Goal: Task Accomplishment & Management: Manage account settings

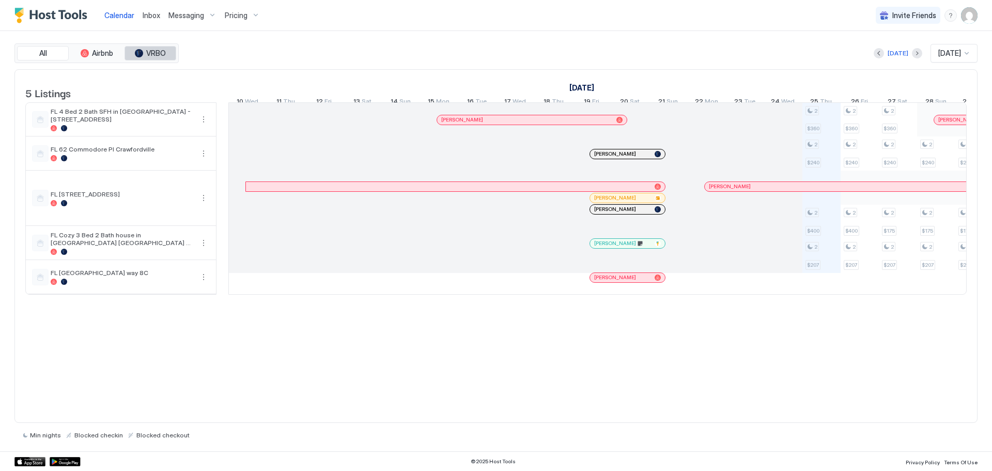
scroll to position [0, 574]
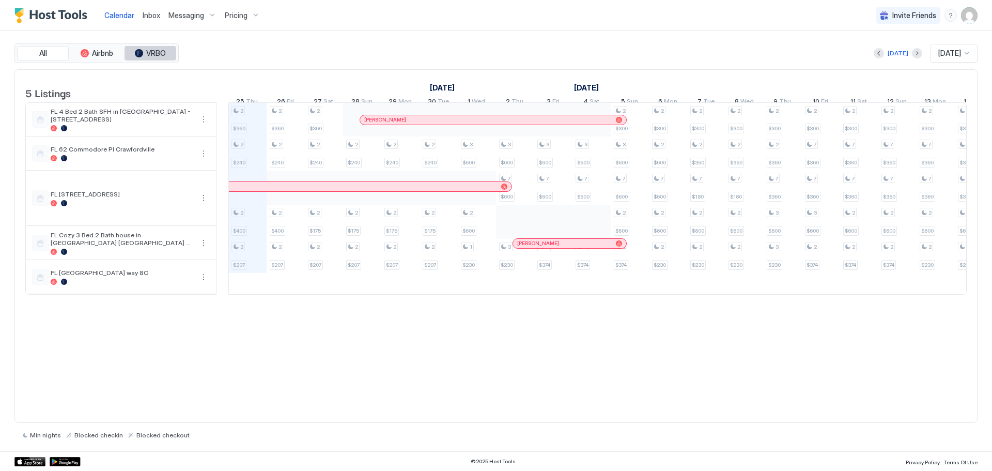
click at [165, 53] on span "VRBO" at bounding box center [156, 53] width 20 height 9
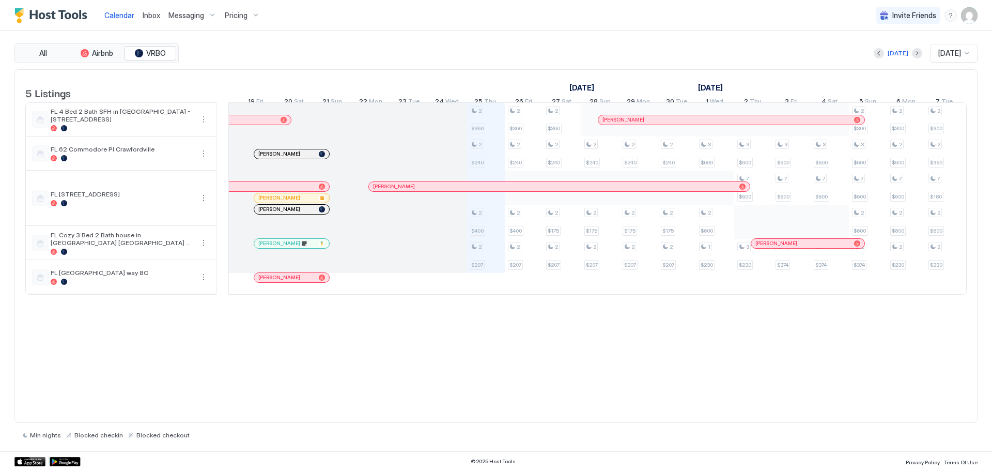
scroll to position [0, 0]
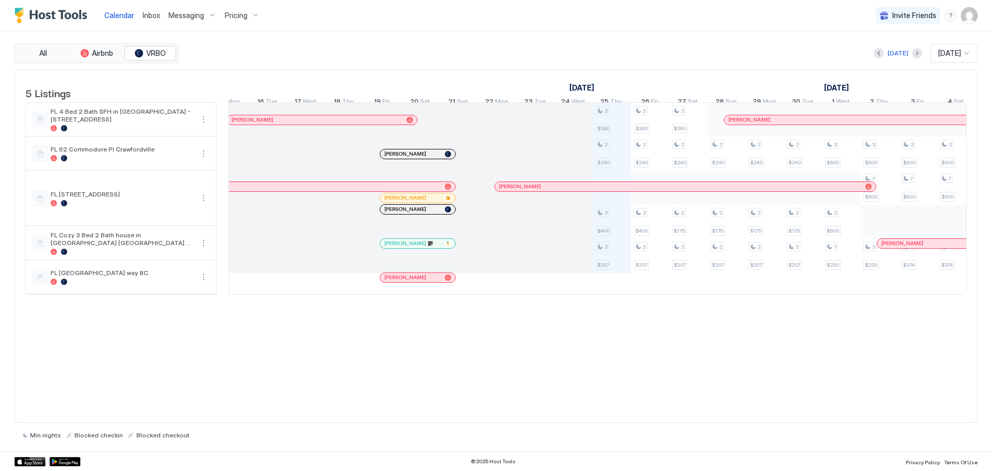
click at [419, 213] on div at bounding box center [419, 209] width 8 height 8
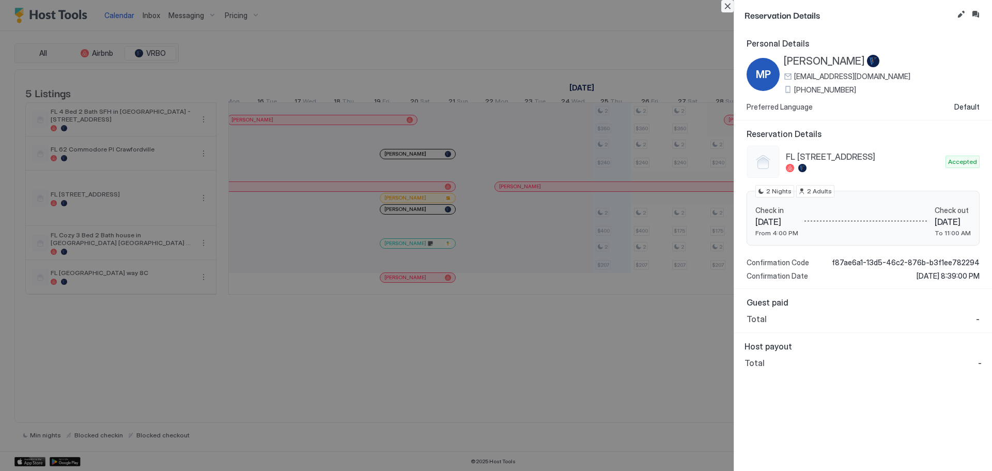
click at [723, 4] on button "Close" at bounding box center [727, 6] width 12 height 12
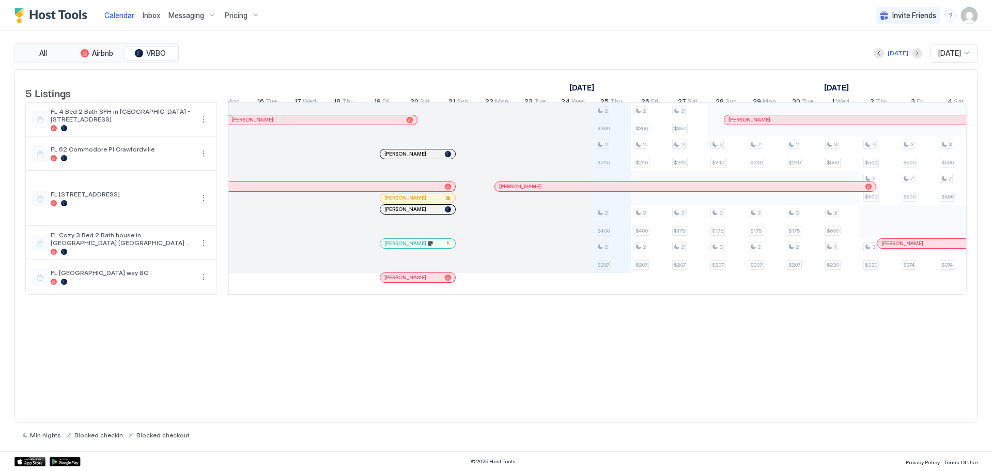
click at [415, 201] on div "[PERSON_NAME]" at bounding box center [412, 197] width 56 height 7
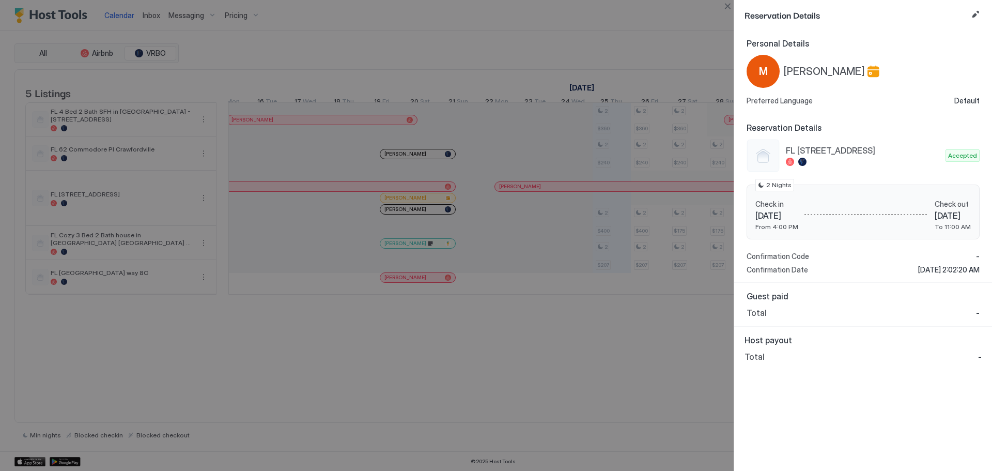
click at [975, 313] on div "Total -" at bounding box center [863, 312] width 233 height 10
click at [729, 5] on button "Close" at bounding box center [727, 6] width 12 height 12
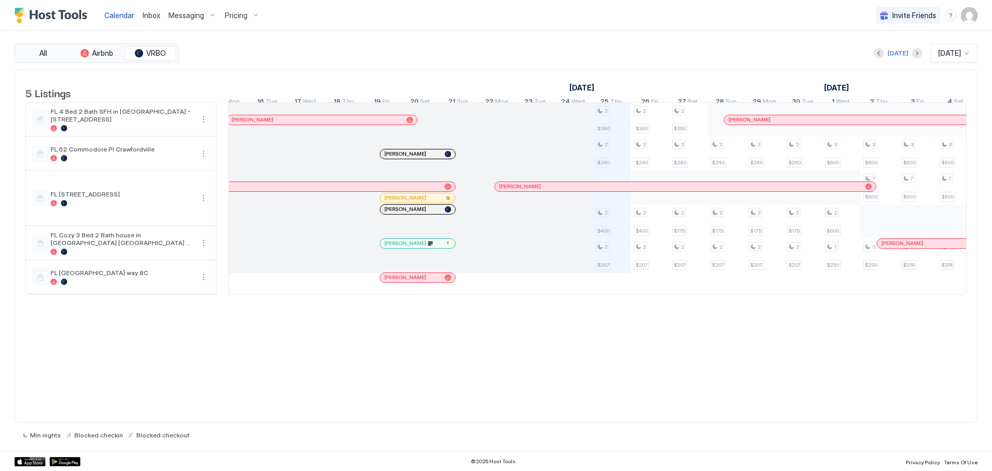
click at [411, 158] on div at bounding box center [411, 154] width 8 height 8
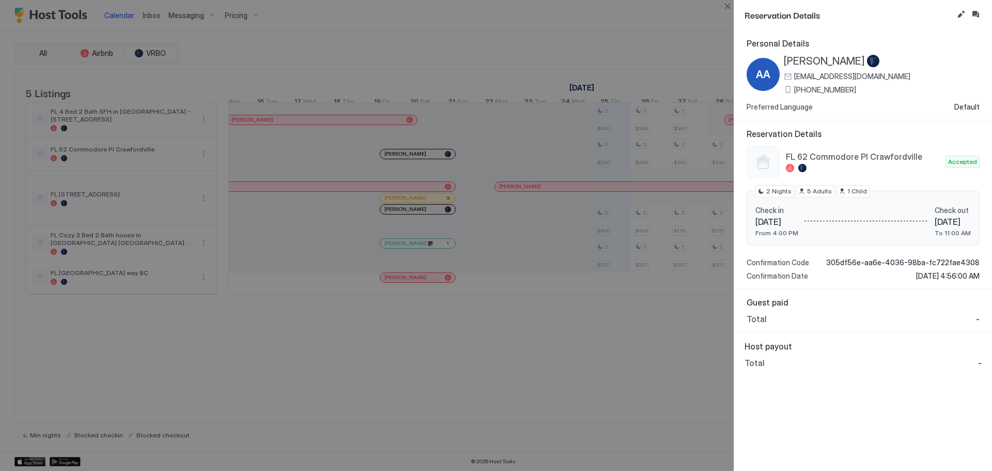
click at [981, 321] on div "Guest paid Total -" at bounding box center [863, 311] width 258 height 44
click at [991, 371] on div "Host payout Total -" at bounding box center [863, 354] width 258 height 43
click at [724, 5] on button "Close" at bounding box center [727, 6] width 12 height 12
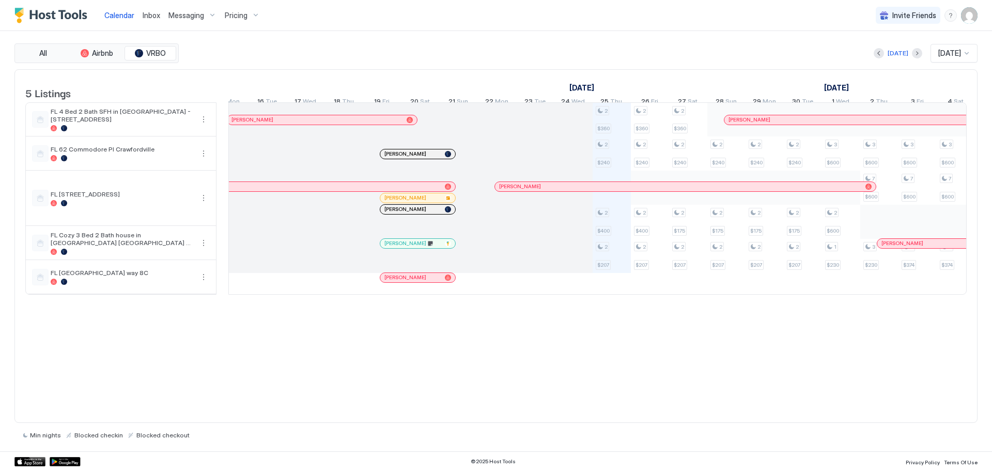
click at [371, 191] on div at bounding box center [371, 186] width 8 height 8
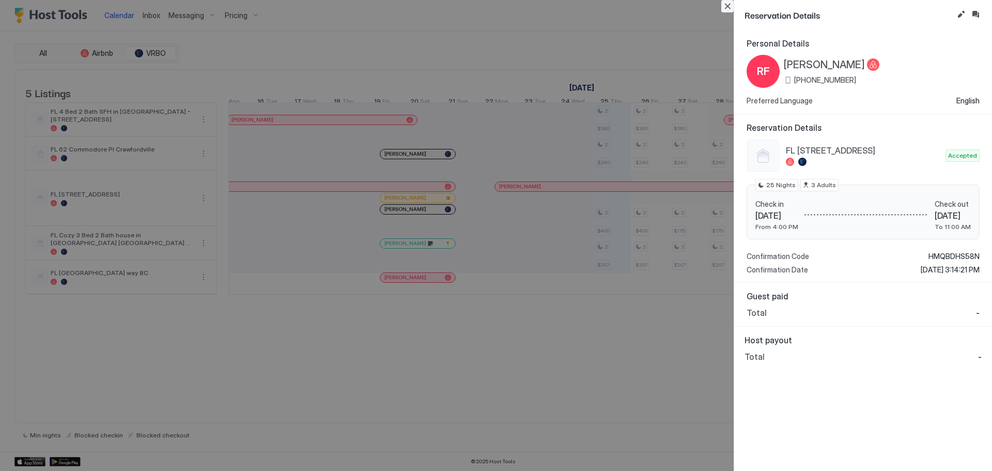
click at [727, 7] on button "Close" at bounding box center [727, 6] width 12 height 12
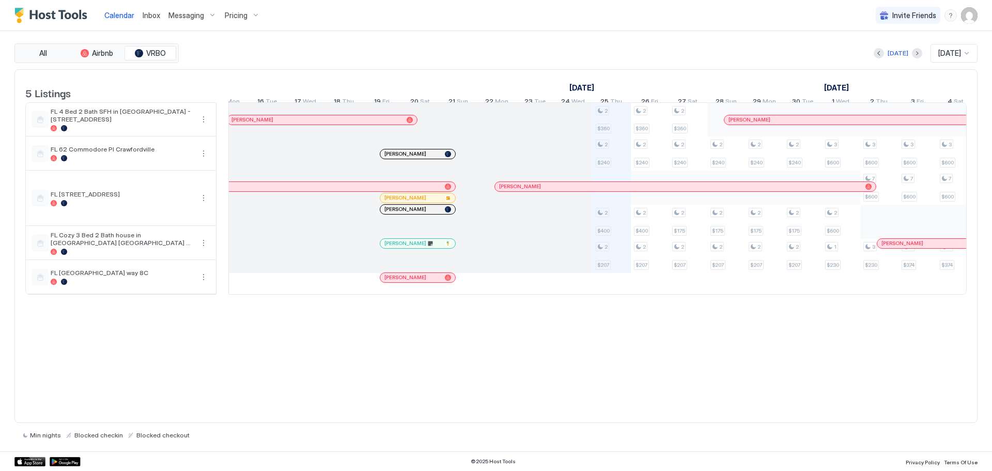
click at [271, 123] on div "[PERSON_NAME]" at bounding box center [316, 119] width 171 height 7
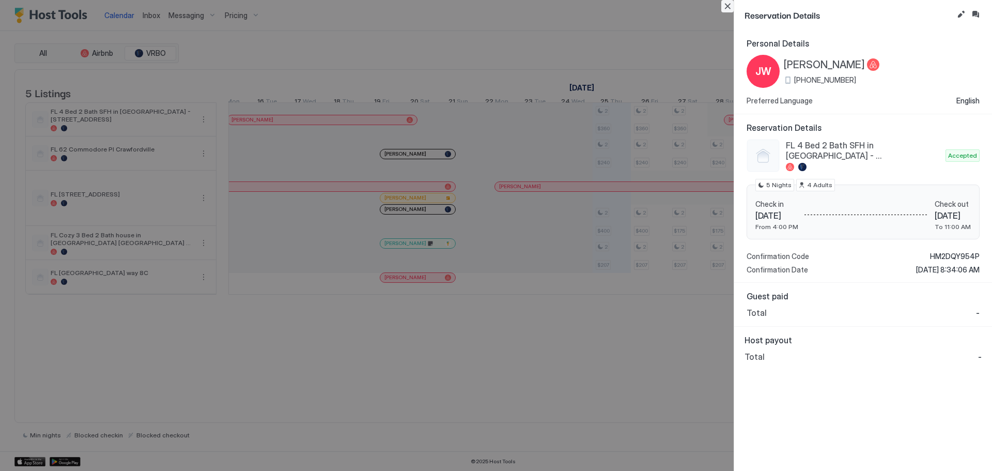
click at [723, 5] on button "Close" at bounding box center [727, 6] width 12 height 12
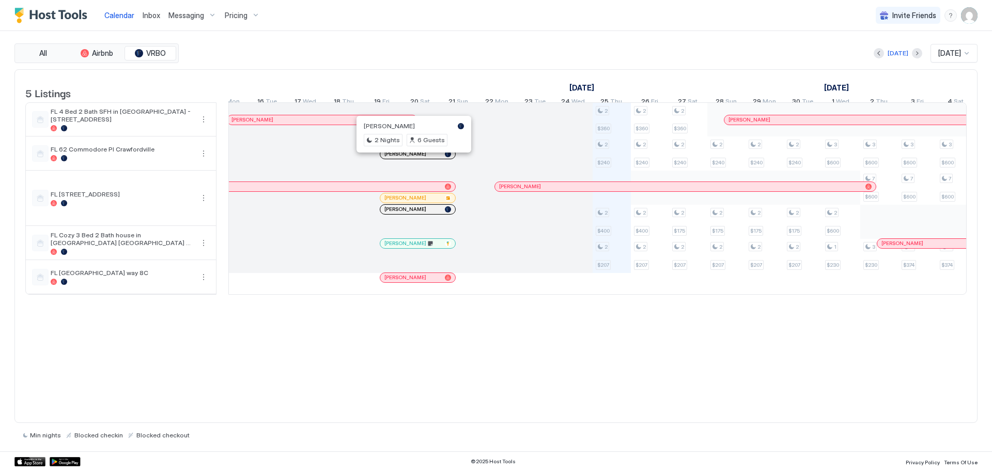
click at [411, 158] on div at bounding box center [411, 154] width 8 height 8
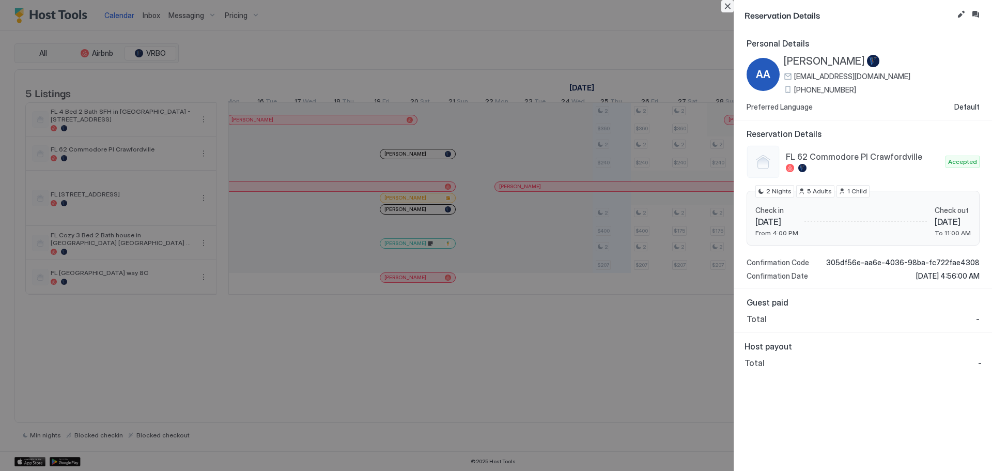
click at [725, 8] on button "Close" at bounding box center [727, 6] width 12 height 12
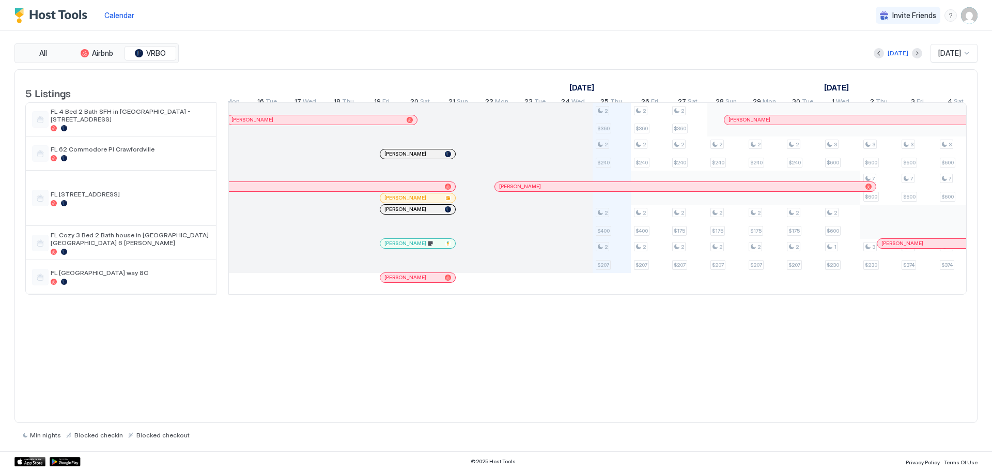
click at [970, 14] on img "User profile" at bounding box center [969, 15] width 17 height 17
click at [882, 72] on span "Logout" at bounding box center [873, 75] width 23 height 9
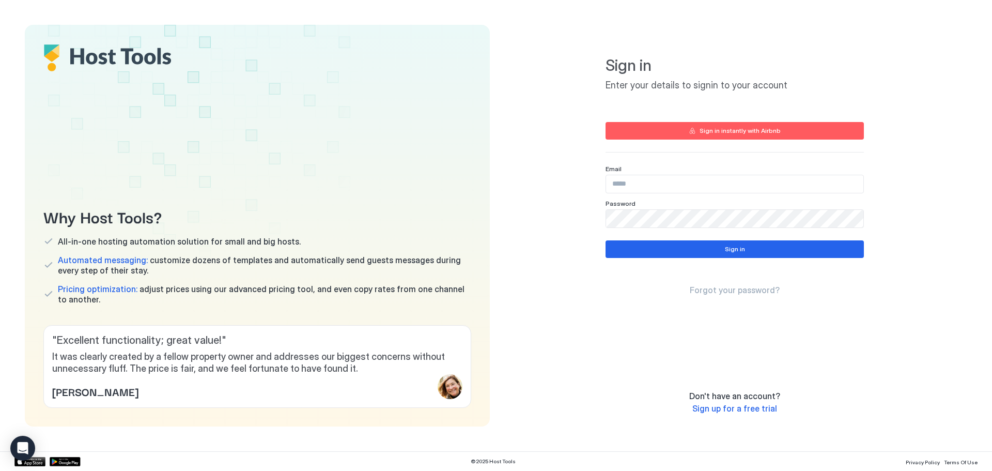
click at [631, 180] on input "Input Field" at bounding box center [734, 184] width 257 height 18
click at [636, 184] on input "Input Field" at bounding box center [734, 184] width 257 height 18
type input "*"
type input "**********"
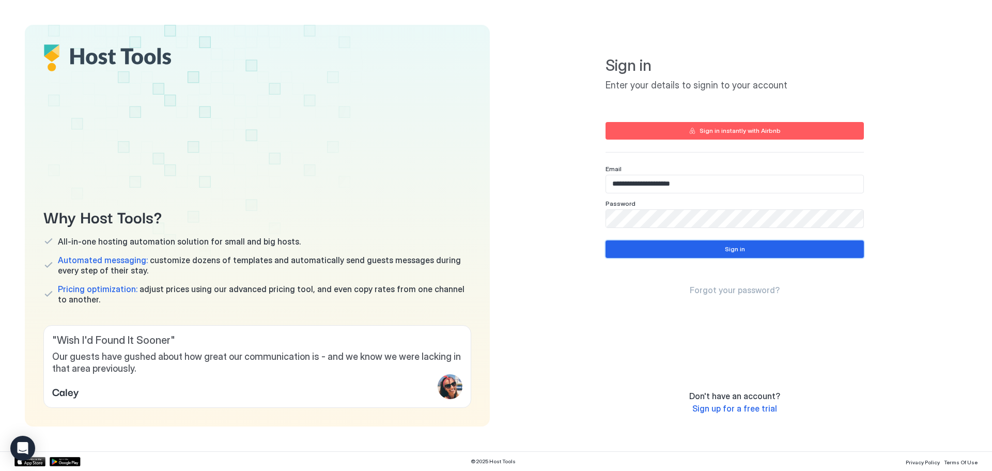
click at [718, 249] on button "Sign in" at bounding box center [734, 249] width 258 height 18
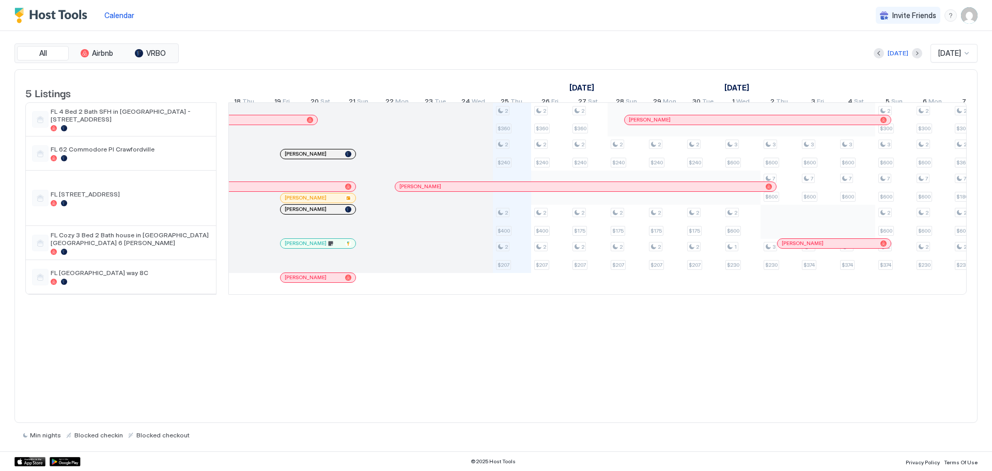
click at [299, 213] on div at bounding box center [298, 209] width 8 height 8
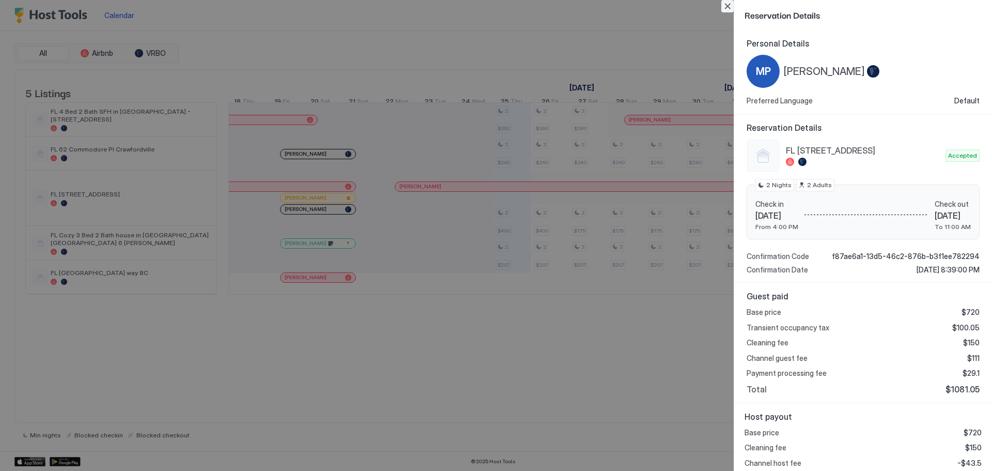
click at [726, 6] on button "Close" at bounding box center [727, 6] width 12 height 12
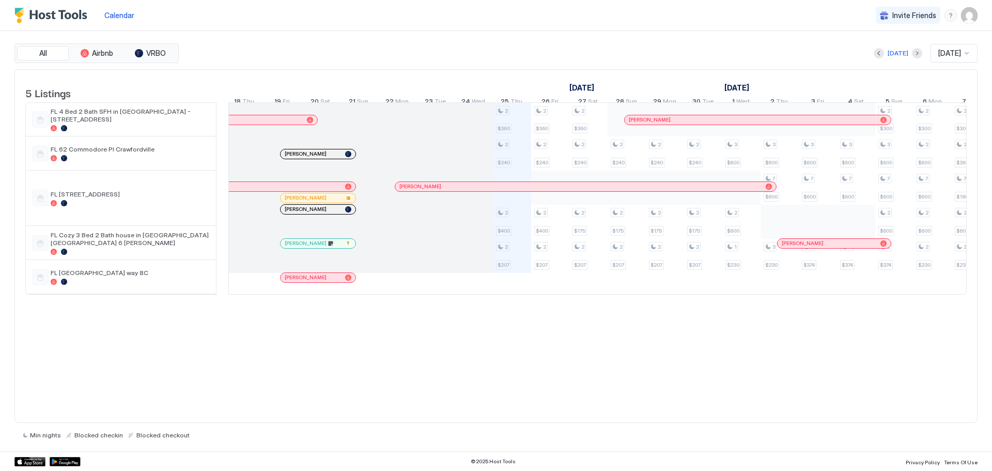
click at [302, 158] on div at bounding box center [302, 154] width 8 height 8
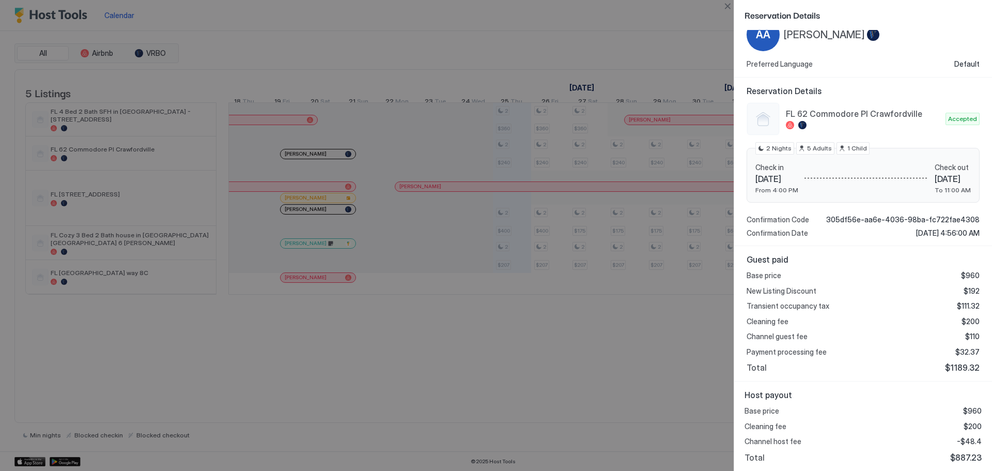
scroll to position [1, 0]
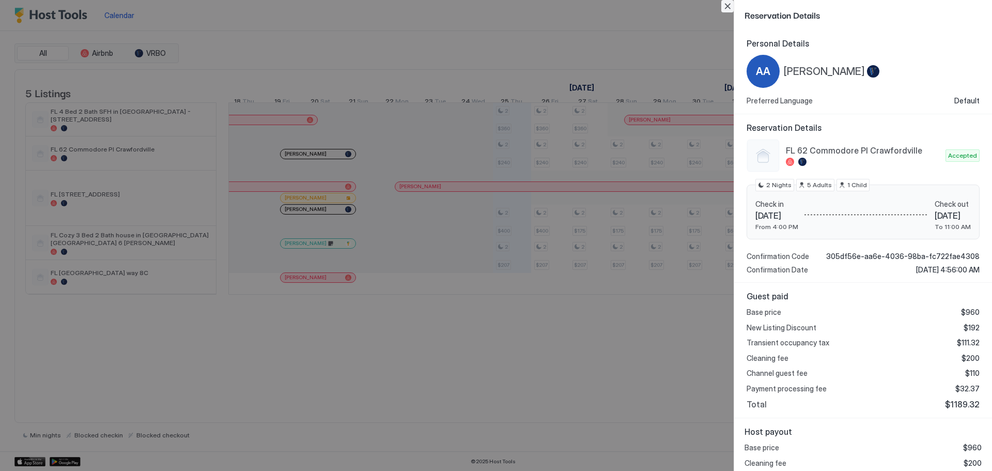
click at [727, 7] on button "Close" at bounding box center [727, 6] width 12 height 12
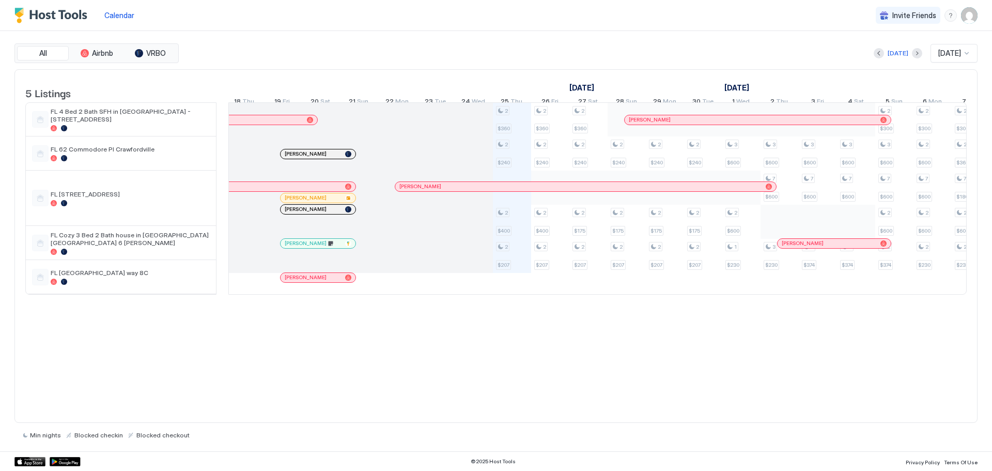
click at [285, 123] on div "[PERSON_NAME]" at bounding box center [217, 119] width 171 height 7
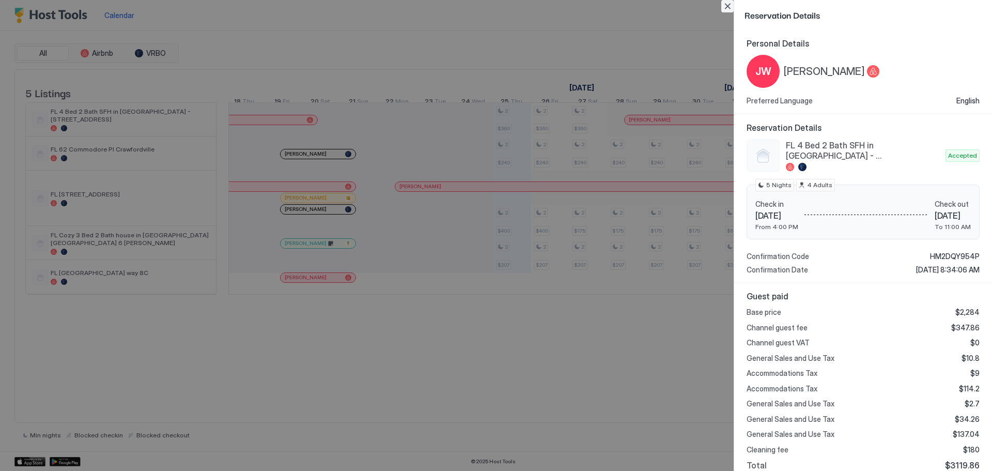
click at [725, 6] on button "Close" at bounding box center [727, 6] width 12 height 12
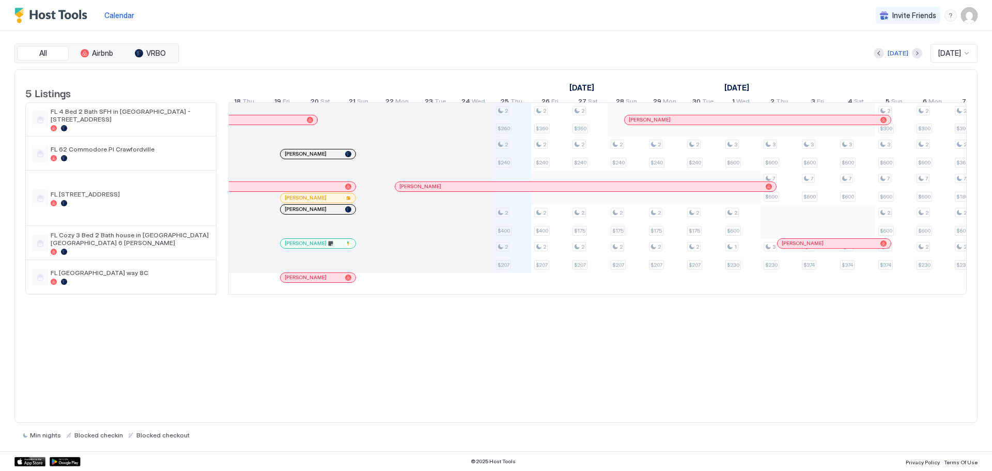
click at [417, 191] on div at bounding box center [417, 186] width 8 height 8
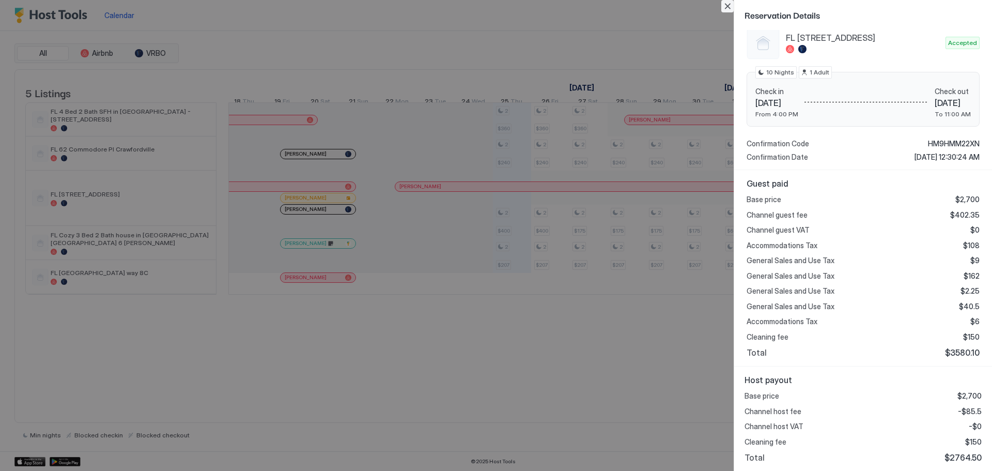
click at [725, 0] on button "Close" at bounding box center [727, 6] width 12 height 12
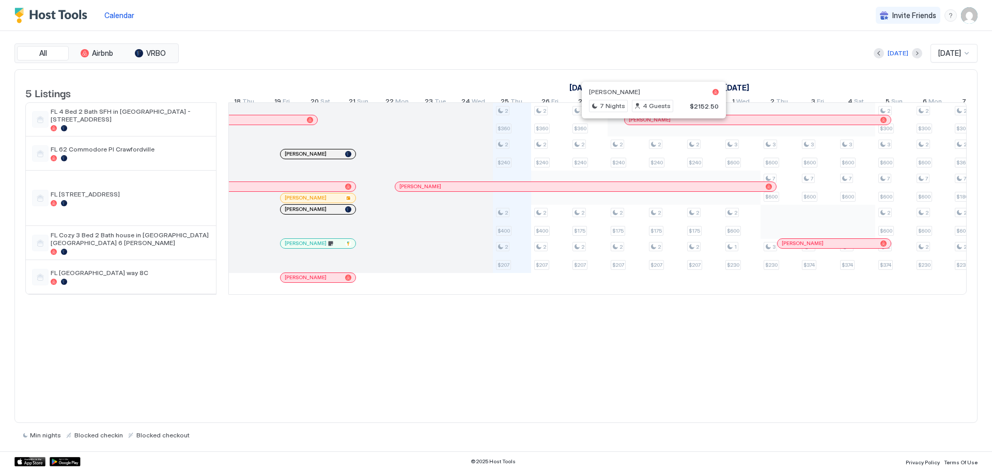
click at [649, 124] on div at bounding box center [649, 120] width 8 height 8
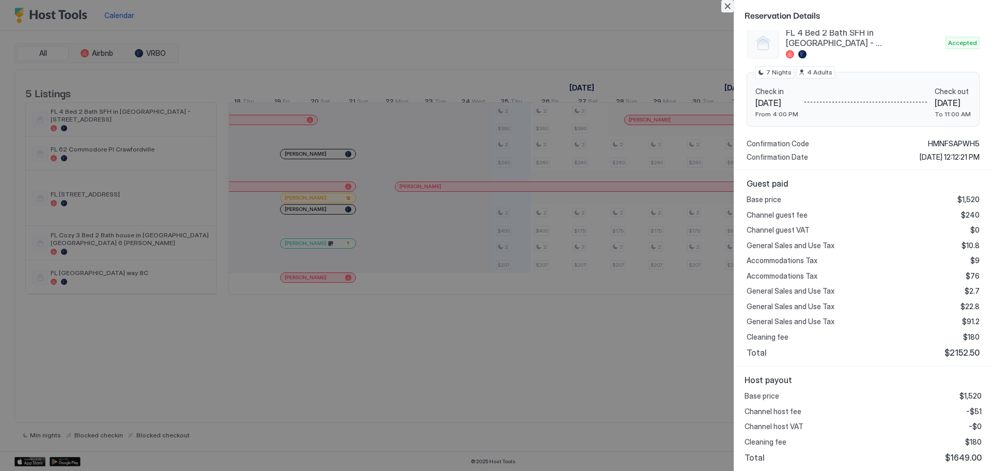
click at [723, 5] on button "Close" at bounding box center [727, 6] width 12 height 12
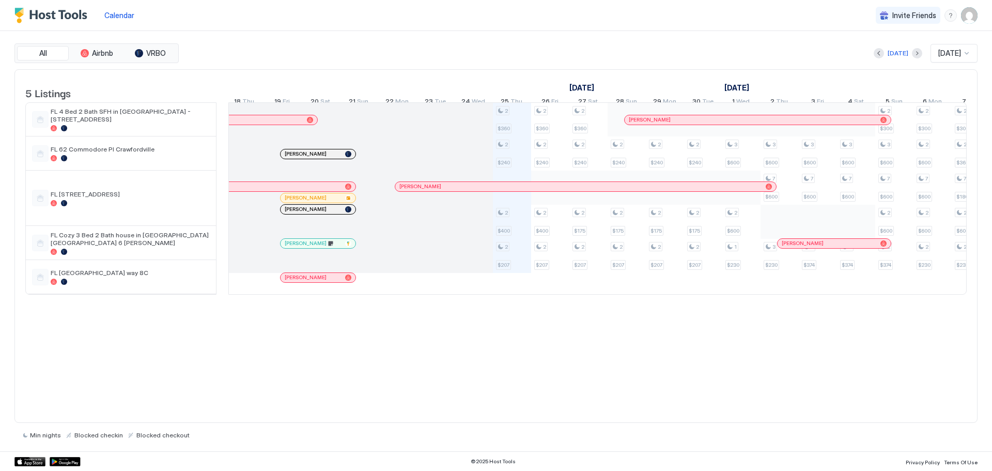
click at [331, 158] on div at bounding box center [331, 154] width 8 height 8
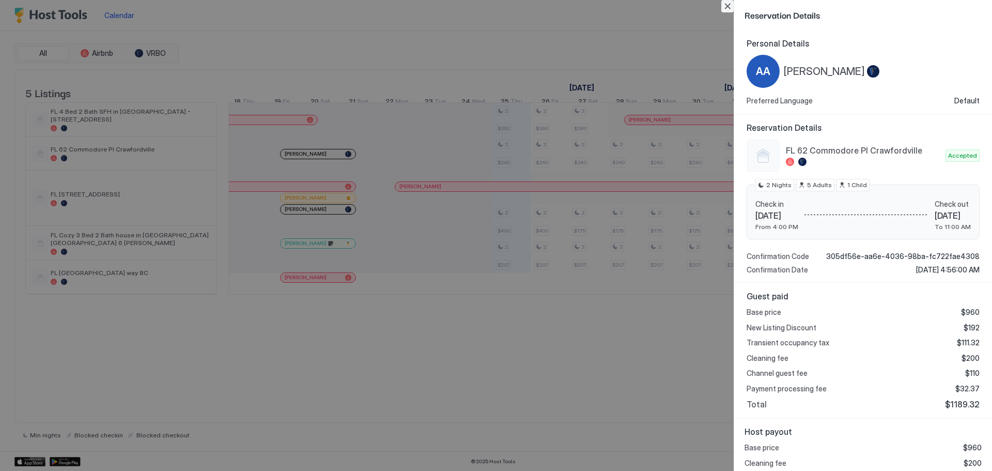
click at [727, 5] on button "Close" at bounding box center [727, 6] width 12 height 12
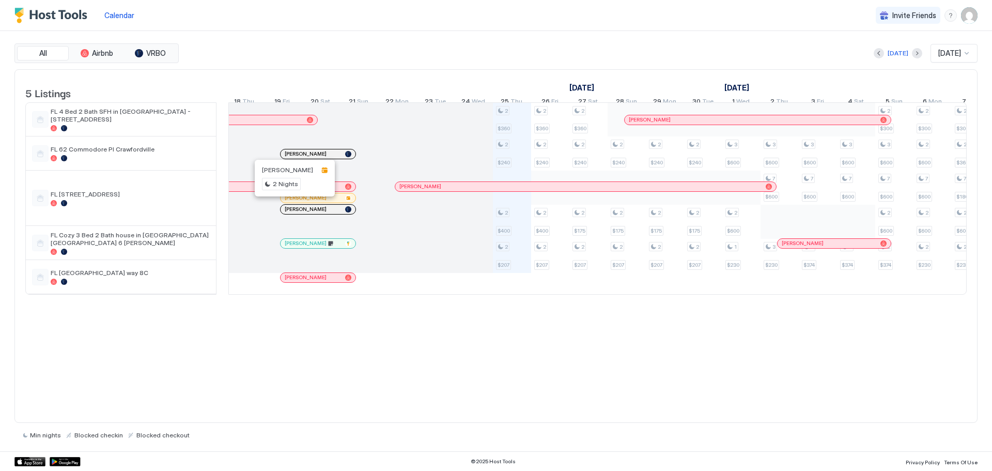
click at [287, 202] on div at bounding box center [287, 198] width 8 height 8
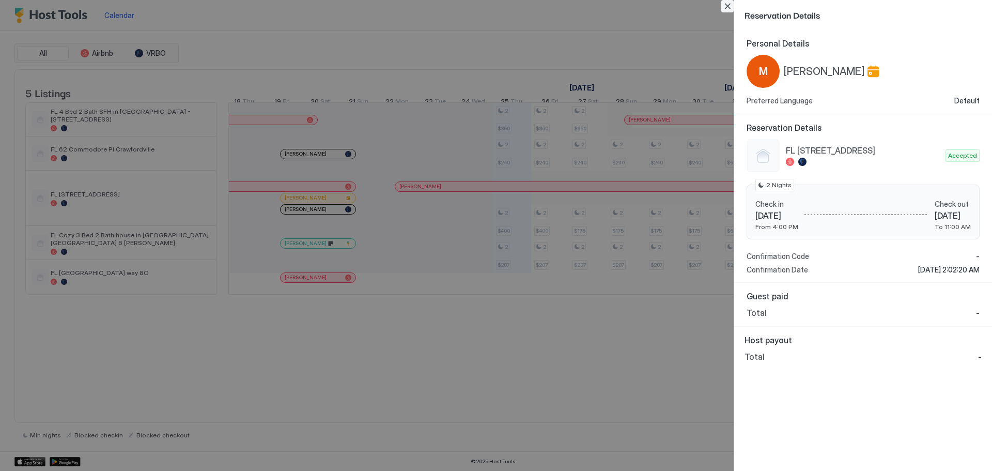
click at [727, 3] on button "Close" at bounding box center [727, 6] width 12 height 12
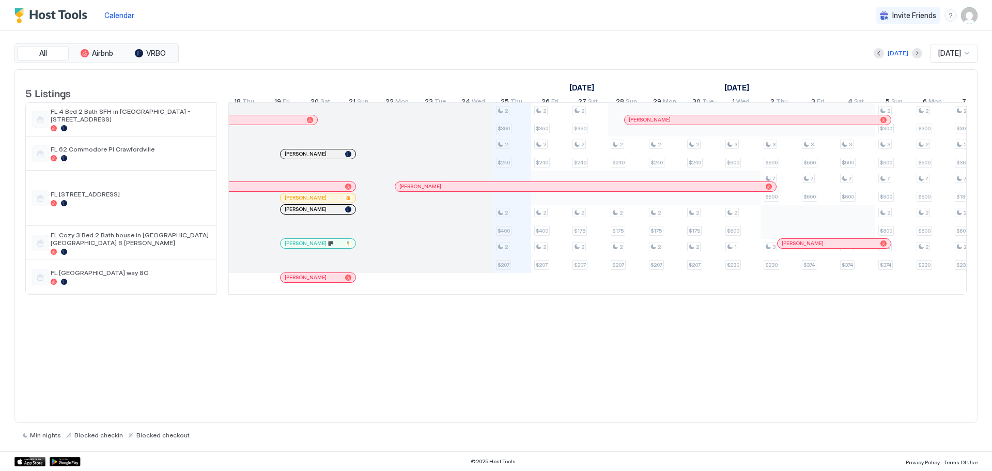
click at [305, 213] on div at bounding box center [305, 209] width 8 height 8
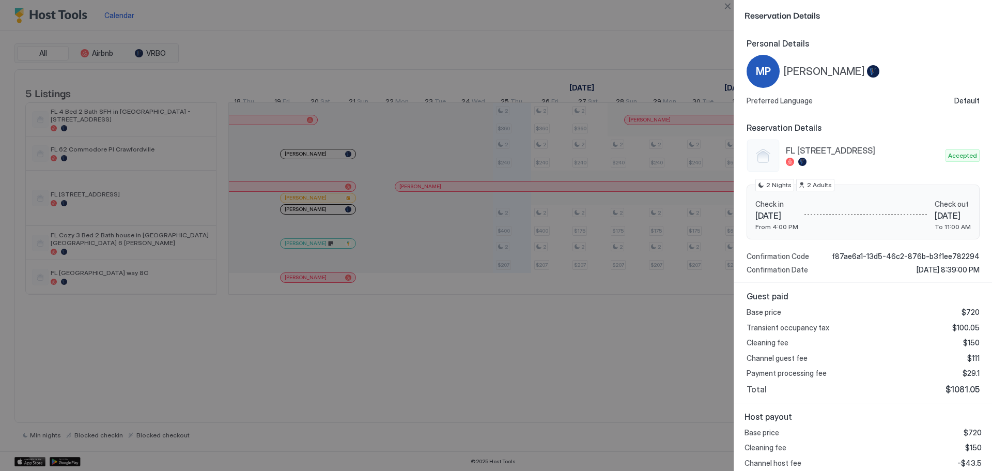
click at [150, 54] on div at bounding box center [496, 235] width 992 height 471
click at [723, 4] on button "Close" at bounding box center [727, 6] width 12 height 12
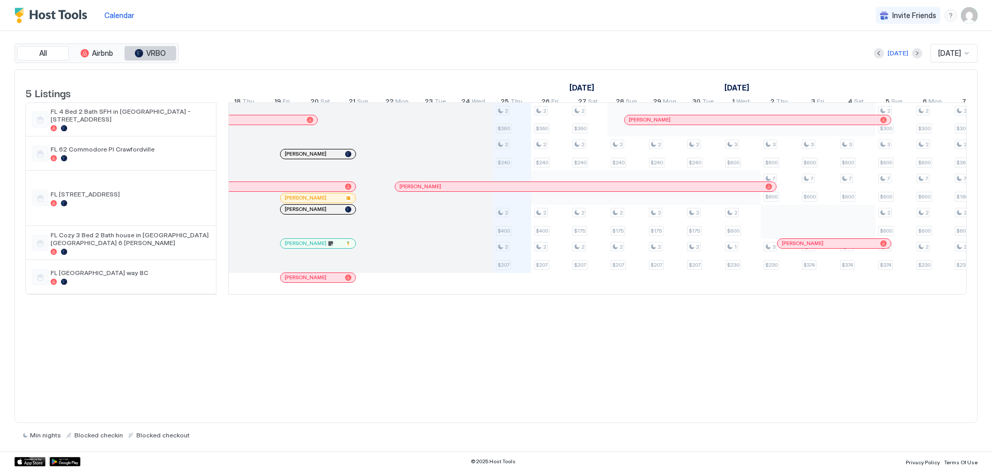
click at [148, 56] on span "VRBO" at bounding box center [156, 53] width 20 height 9
click at [138, 53] on div "tab-group" at bounding box center [139, 53] width 8 height 8
click at [35, 47] on button "All" at bounding box center [43, 53] width 52 height 14
click at [96, 54] on span "Airbnb" at bounding box center [102, 53] width 21 height 9
click at [161, 53] on span "VRBO" at bounding box center [156, 53] width 20 height 9
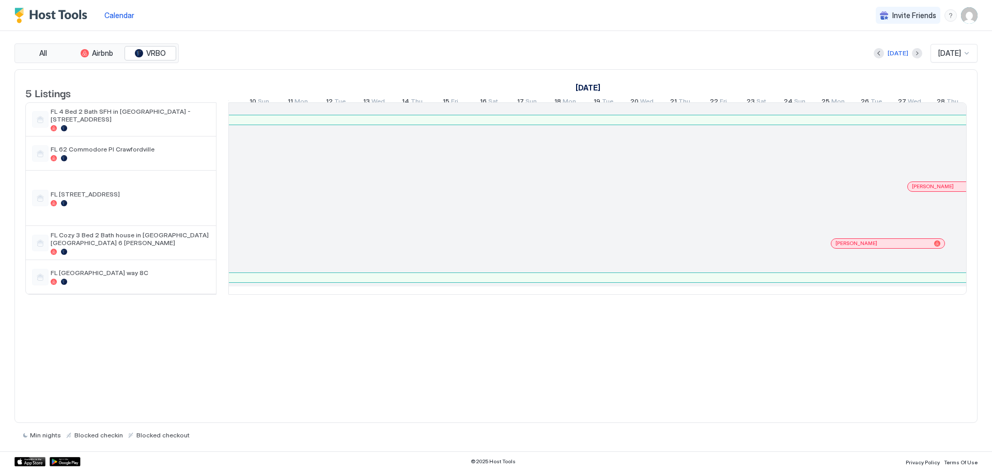
scroll to position [0, 335]
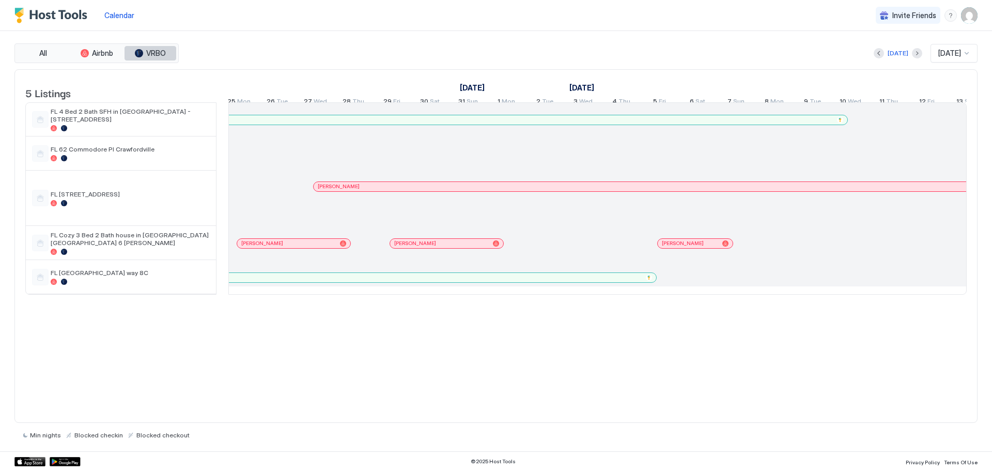
click at [141, 53] on div "tab-group" at bounding box center [139, 53] width 8 height 8
click at [275, 37] on div "All Airbnb VRBO Today Aug 2025 5 Listings August 2025 September 2025 1 Fri 2 Sa…" at bounding box center [495, 241] width 963 height 420
click at [41, 52] on span "All" at bounding box center [43, 53] width 8 height 9
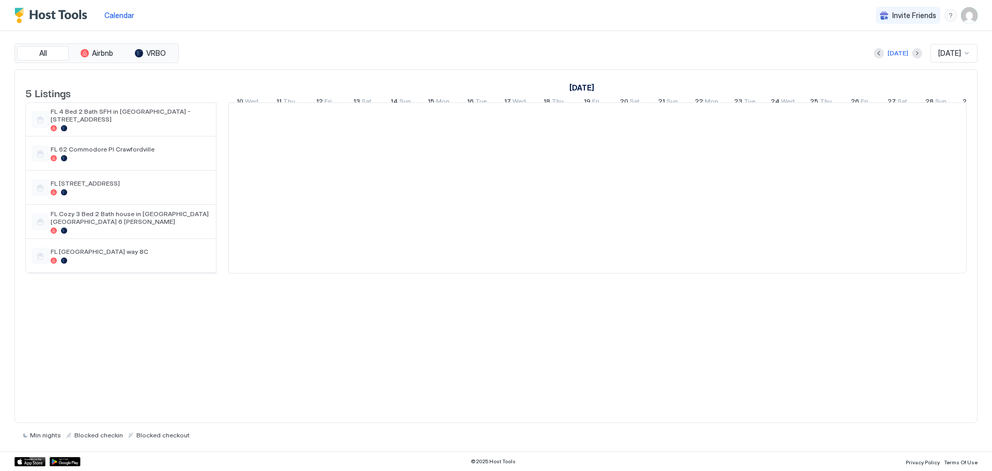
scroll to position [0, 574]
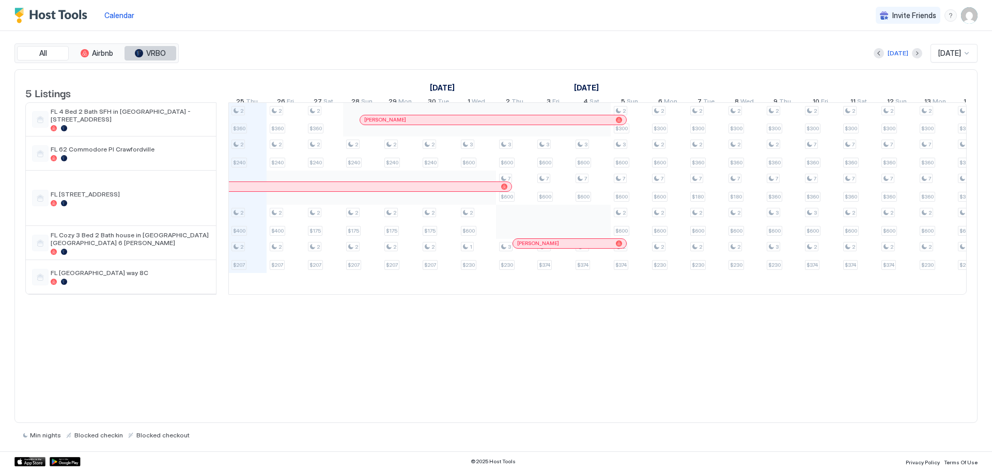
click at [149, 52] on span "VRBO" at bounding box center [156, 53] width 20 height 9
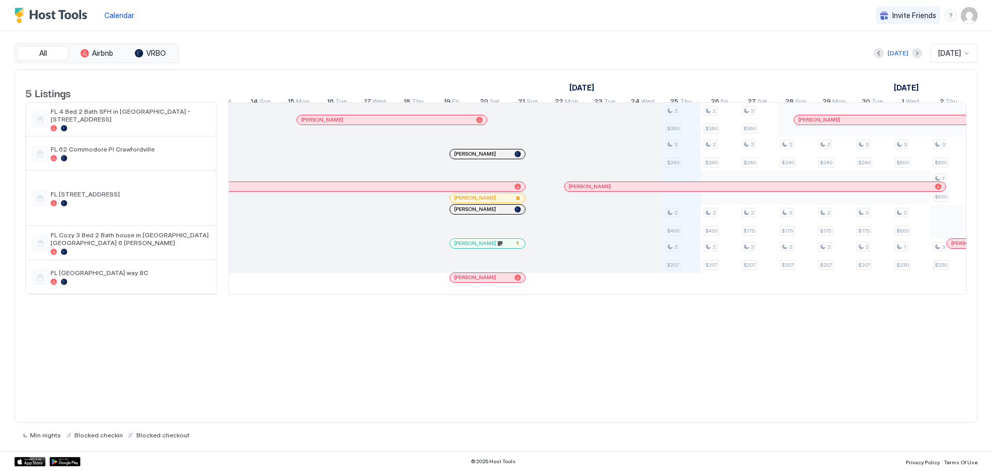
click at [519, 212] on div at bounding box center [518, 209] width 6 height 6
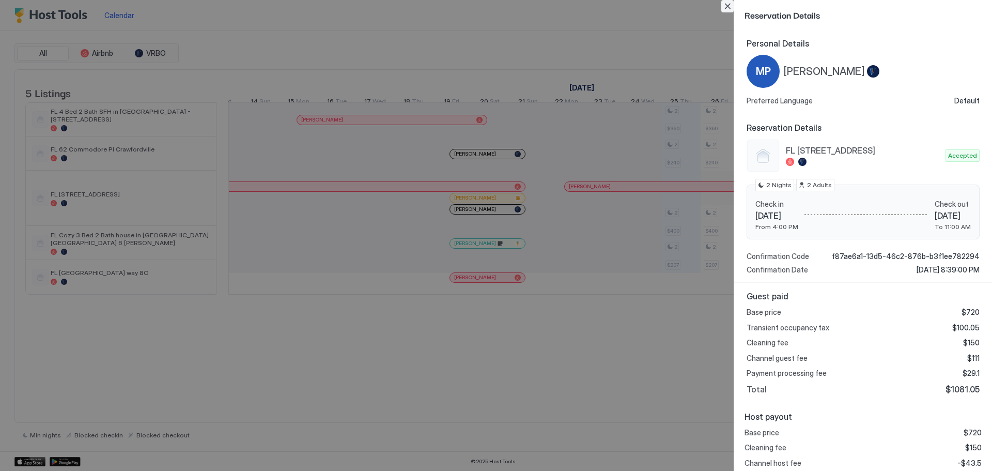
click at [728, 3] on button "Close" at bounding box center [727, 6] width 12 height 12
